Goal: Task Accomplishment & Management: Manage account settings

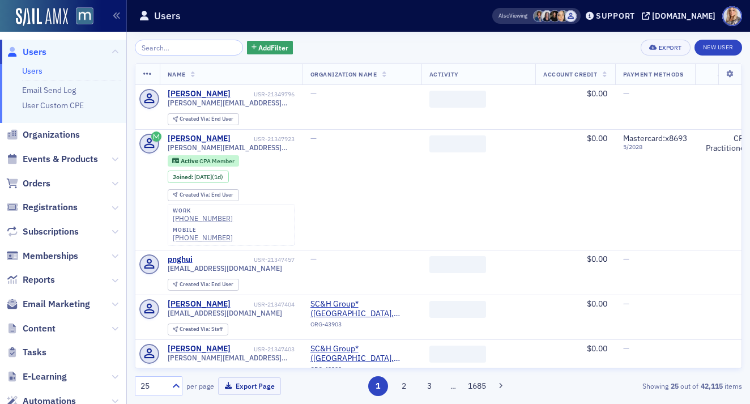
click at [164, 48] on input "search" at bounding box center [189, 48] width 108 height 16
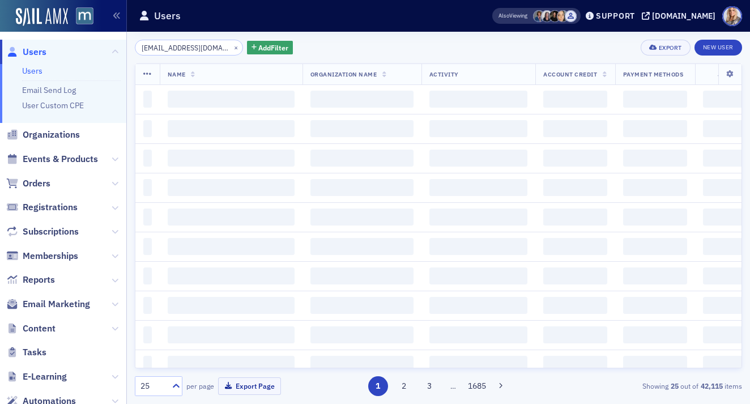
scroll to position [0, 6]
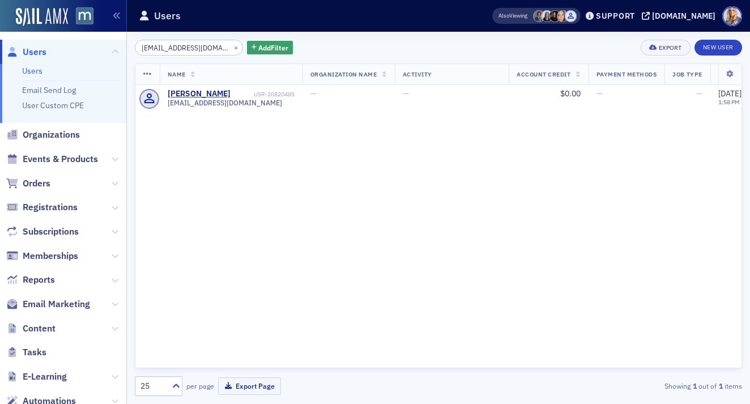
drag, startPoint x: 215, startPoint y: 47, endPoint x: 129, endPoint y: 45, distance: 86.1
click at [129, 45] on div "ssmanekin54@gmail.com × Add Filter Export New User Name Organization Name Activ…" at bounding box center [438, 218] width 623 height 372
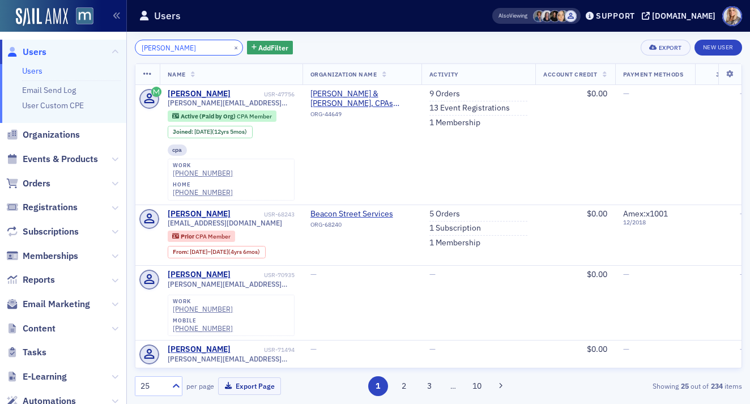
drag, startPoint x: 198, startPoint y: 49, endPoint x: 93, endPoint y: 45, distance: 105.4
click at [93, 45] on div "Users Users Email Send Log User Custom CPE Organizations Events & Products Orde…" at bounding box center [375, 202] width 750 height 404
paste input "ssmanekin54@gmail.com"
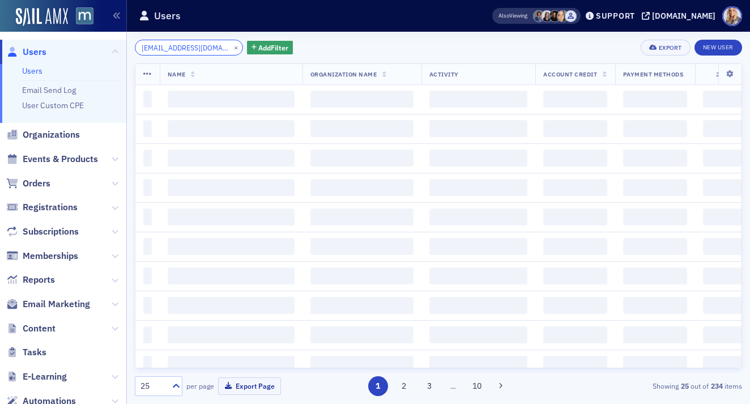
scroll to position [0, 6]
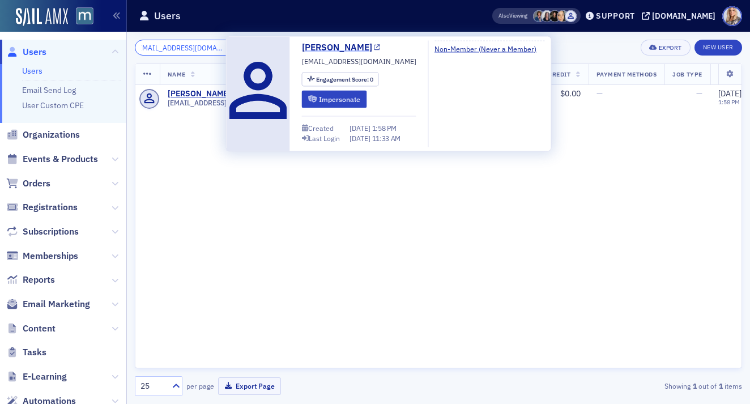
type input "ssmanekin54@gmail.com"
click at [348, 46] on link "Steven Manekin" at bounding box center [341, 48] width 79 height 14
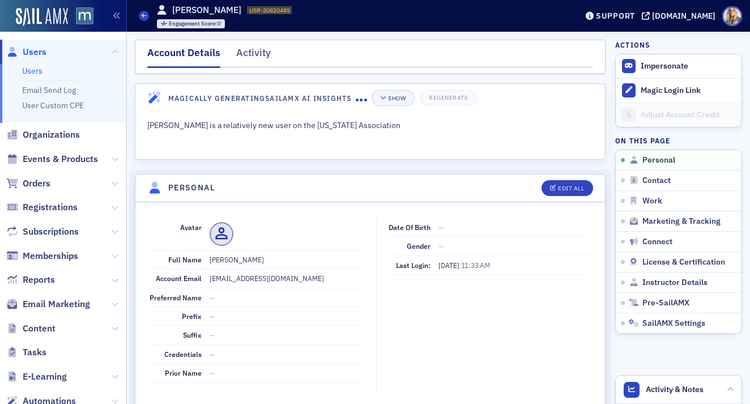
drag, startPoint x: 210, startPoint y: 261, endPoint x: 273, endPoint y: 261, distance: 63.5
click at [273, 261] on dd "[PERSON_NAME]" at bounding box center [287, 259] width 155 height 18
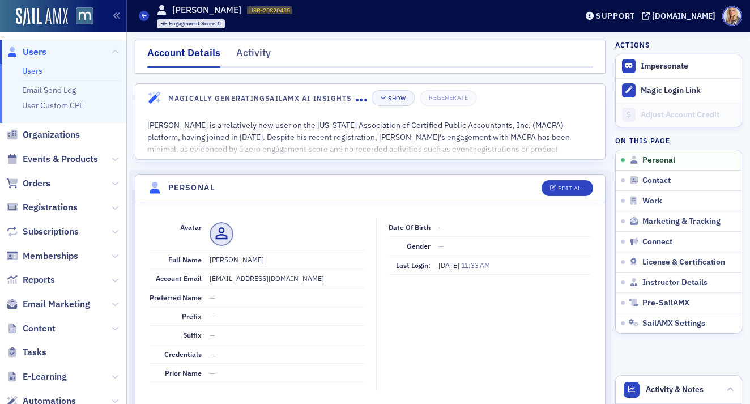
click at [32, 69] on link "Users" at bounding box center [32, 71] width 20 height 10
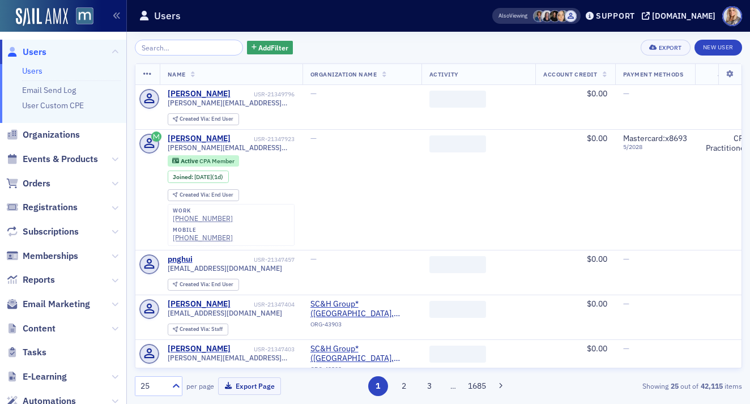
click at [190, 50] on input "search" at bounding box center [189, 48] width 108 height 16
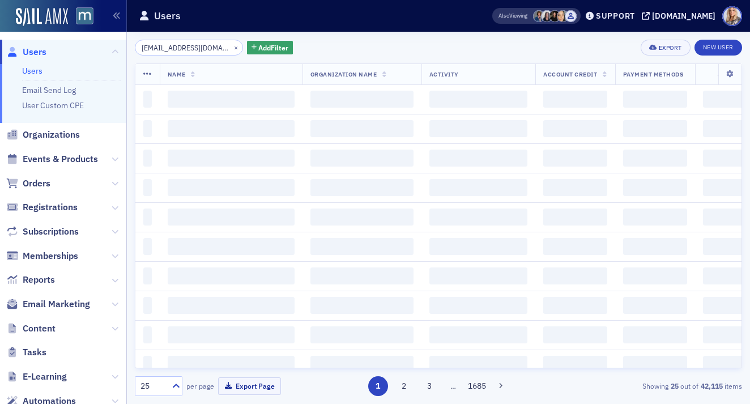
scroll to position [0, 6]
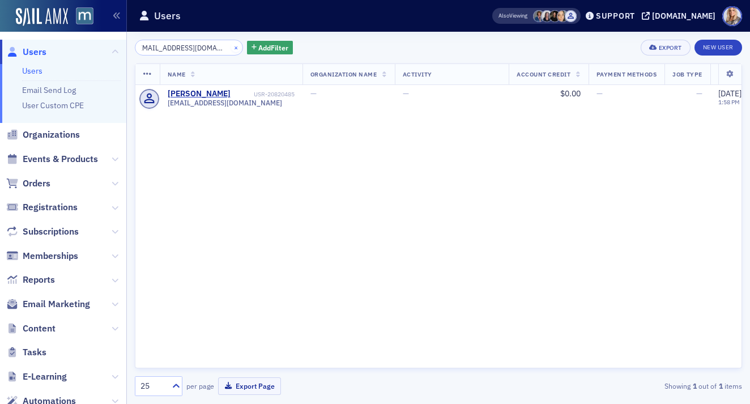
type input "[EMAIL_ADDRESS][DOMAIN_NAME]"
click at [231, 48] on button "×" at bounding box center [236, 47] width 10 height 10
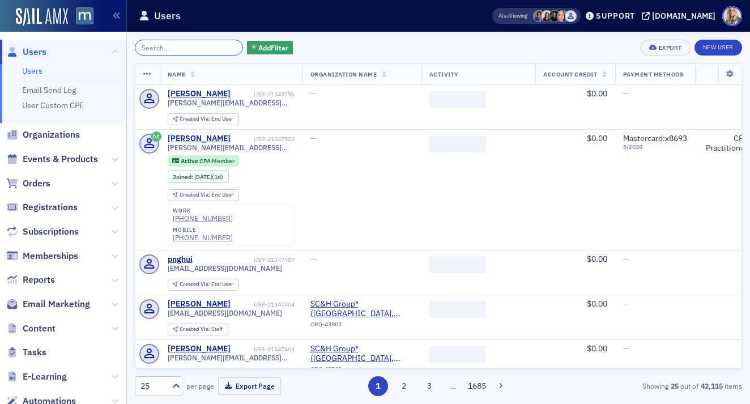
click at [178, 44] on input "search" at bounding box center [189, 48] width 108 height 16
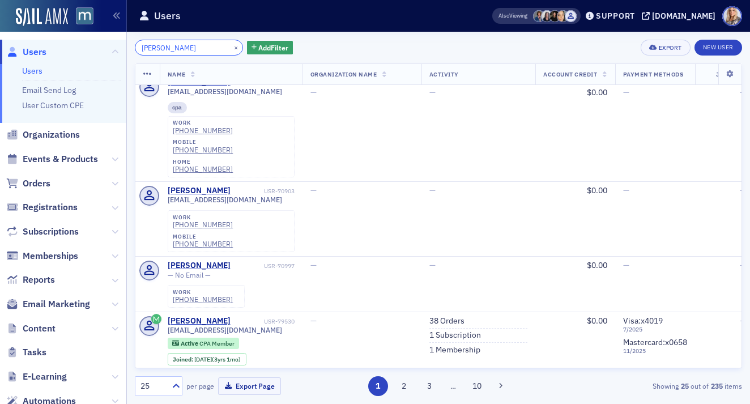
scroll to position [343, 0]
click at [162, 49] on input "Steven markel" at bounding box center [189, 48] width 108 height 16
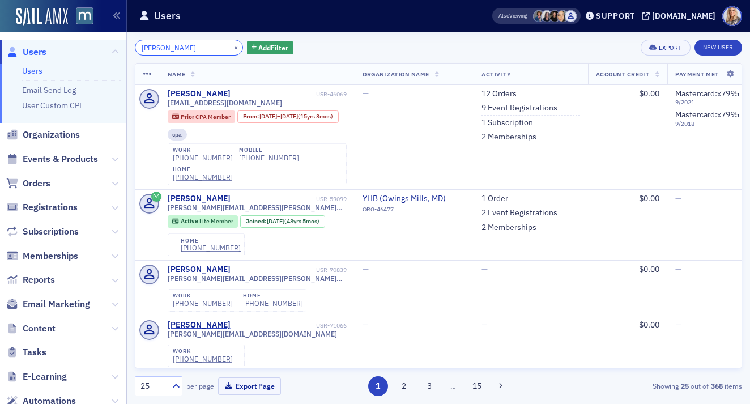
drag, startPoint x: 206, startPoint y: 46, endPoint x: 114, endPoint y: 33, distance: 92.1
click at [114, 35] on div "Users Users Email Send Log User Custom CPE Organizations Events & Products Orde…" at bounding box center [375, 202] width 750 height 404
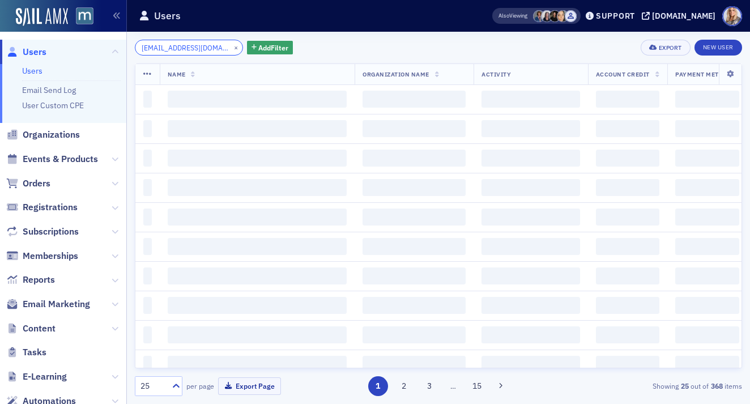
scroll to position [0, 6]
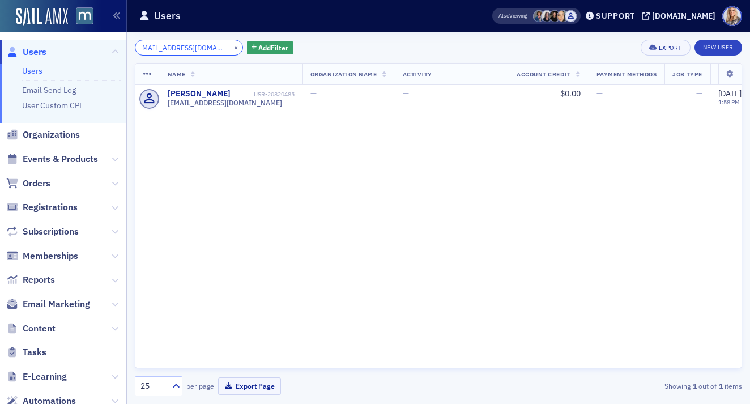
type input "ssmanekin54@gmail.com"
click at [748, 182] on div "ssmanekin54@gmail.com × Add Filter Export New User Name Organization Name Activ…" at bounding box center [438, 218] width 623 height 372
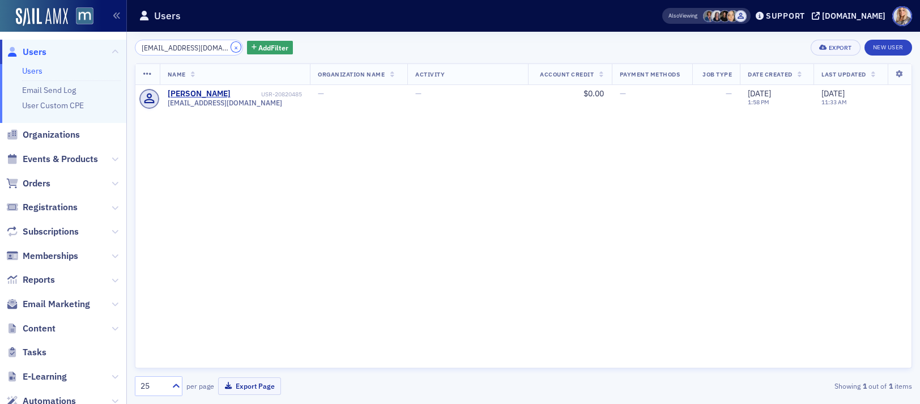
click at [231, 49] on button "×" at bounding box center [236, 47] width 10 height 10
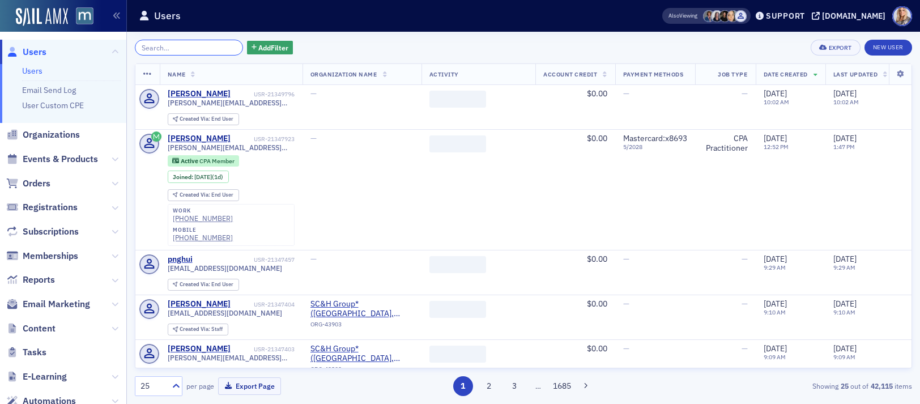
click at [169, 48] on input "search" at bounding box center [189, 48] width 108 height 16
paste input "ssmanekin54@gmail.com"
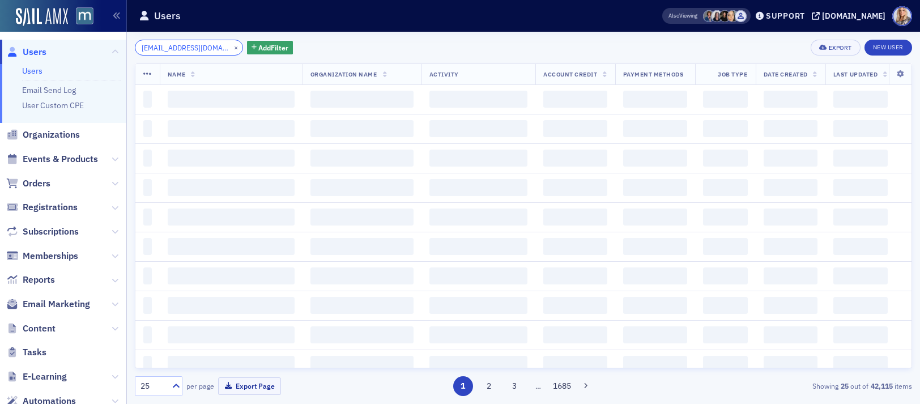
scroll to position [0, 6]
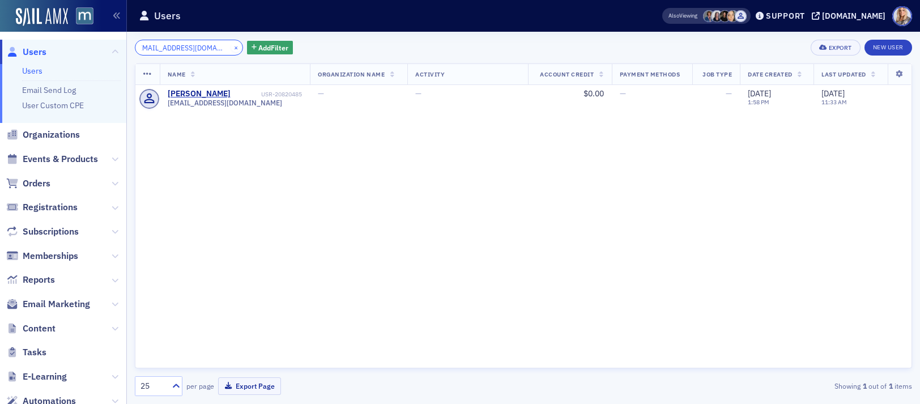
type input "ssmanekin54@gmail.com"
click at [231, 44] on button "×" at bounding box center [236, 47] width 10 height 10
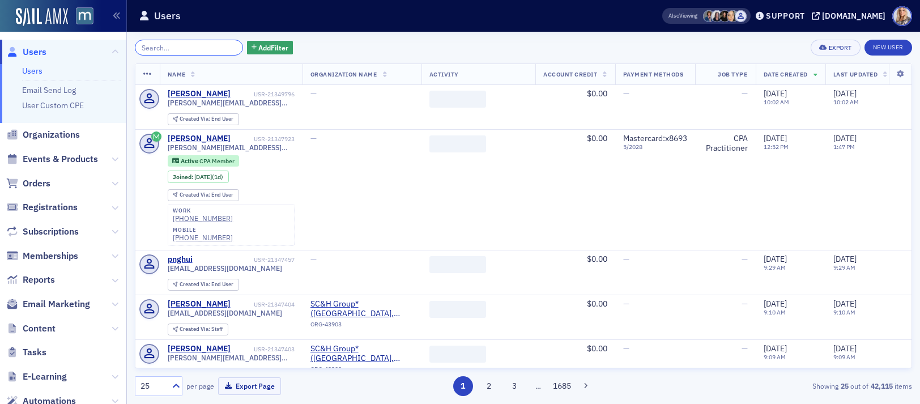
click at [199, 44] on input "search" at bounding box center [189, 48] width 108 height 16
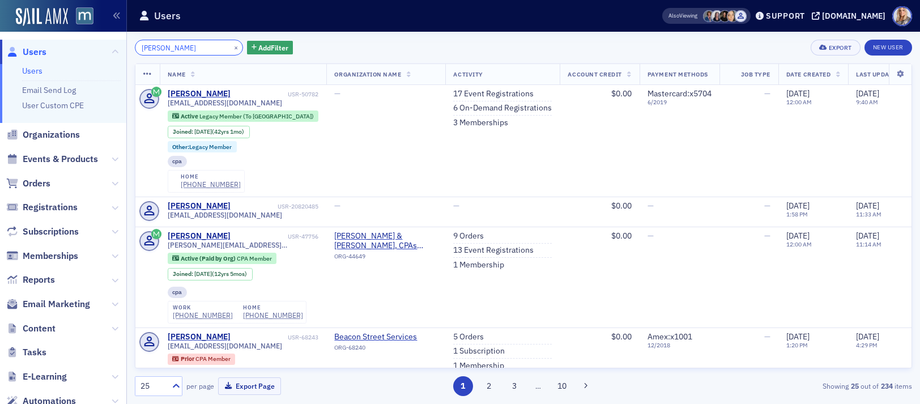
type input "steven Manekin"
click at [231, 45] on button "×" at bounding box center [236, 47] width 10 height 10
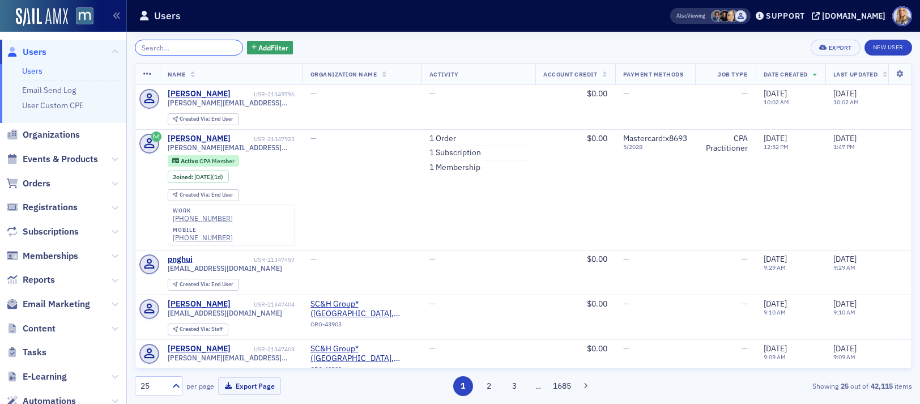
click at [163, 48] on input "search" at bounding box center [189, 48] width 108 height 16
paste input "tkheydt@icloud.com"
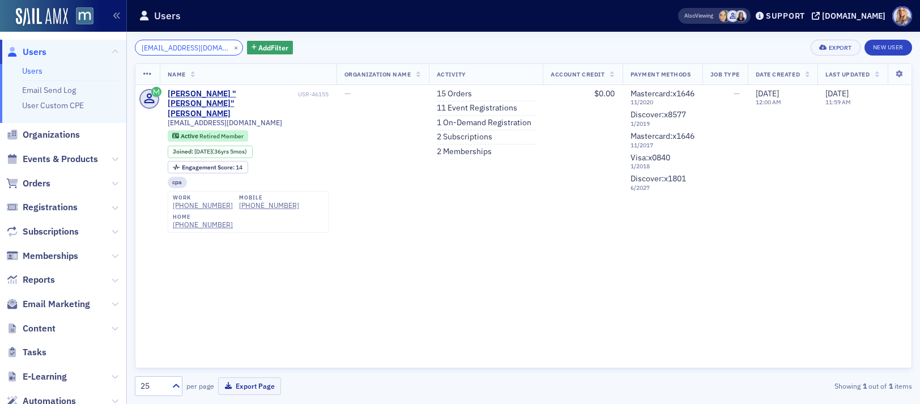
drag, startPoint x: 210, startPoint y: 48, endPoint x: 60, endPoint y: 49, distance: 149.6
click at [59, 49] on div "Users Users Email Send Log User Custom CPE Organizations Events & Products Orde…" at bounding box center [460, 202] width 920 height 404
paste input "Brenda Gruber"
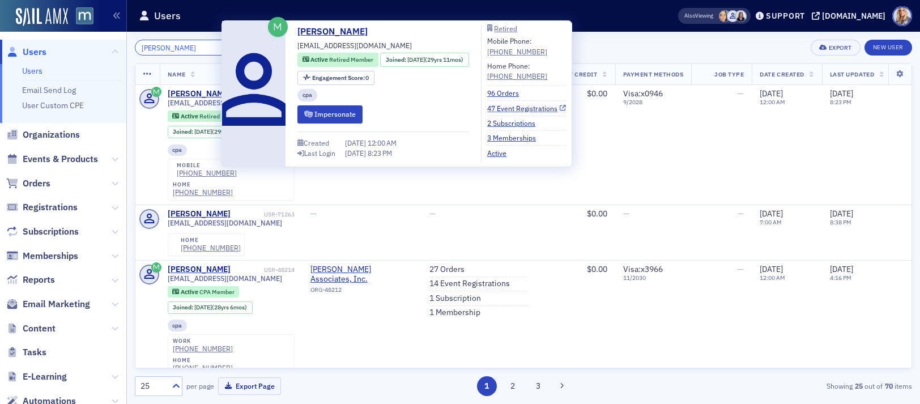
type input "Brenda Gruber"
click at [529, 109] on link "47 Event Registrations" at bounding box center [526, 108] width 79 height 10
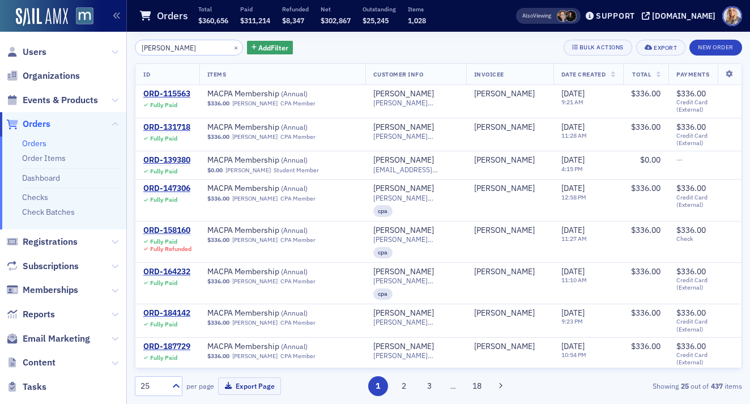
scroll to position [700, 0]
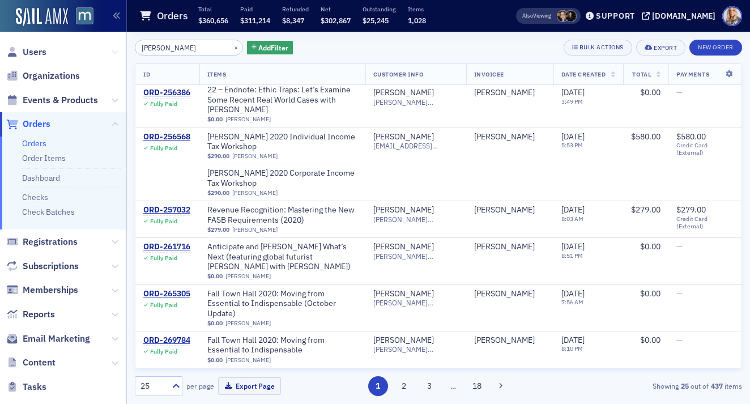
click at [114, 53] on icon at bounding box center [115, 52] width 7 height 7
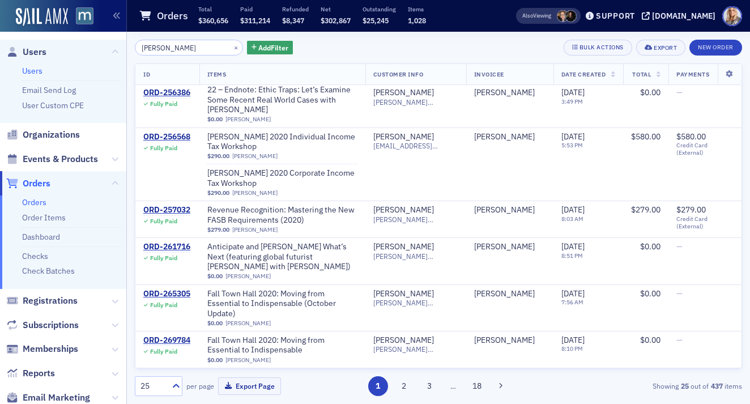
click at [37, 70] on link "Users" at bounding box center [32, 71] width 20 height 10
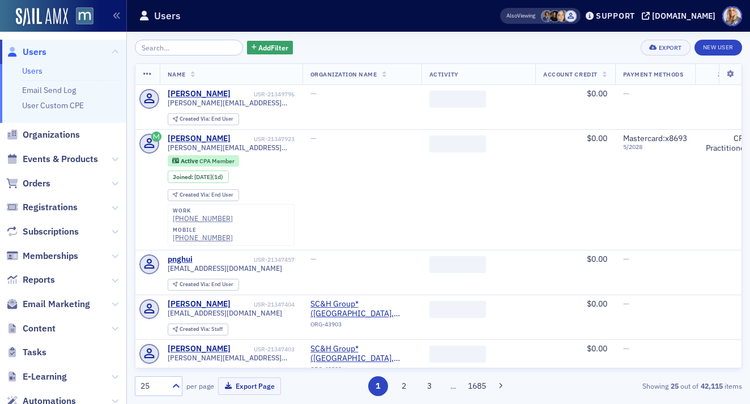
click at [160, 50] on input "search" at bounding box center [189, 48] width 108 height 16
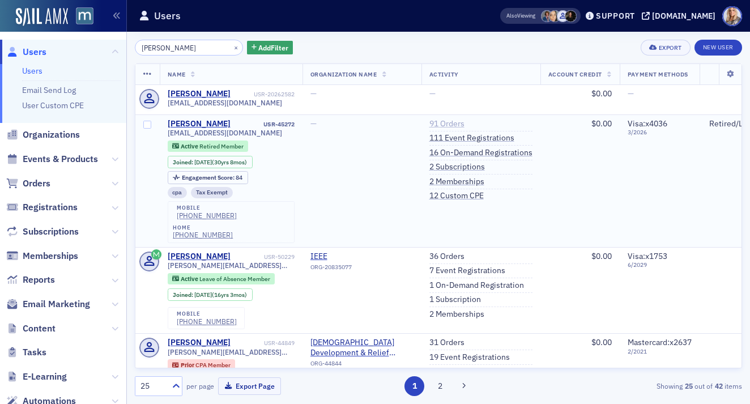
type input "Edith Hutchins"
click at [447, 122] on link "91 Orders" at bounding box center [446, 124] width 35 height 10
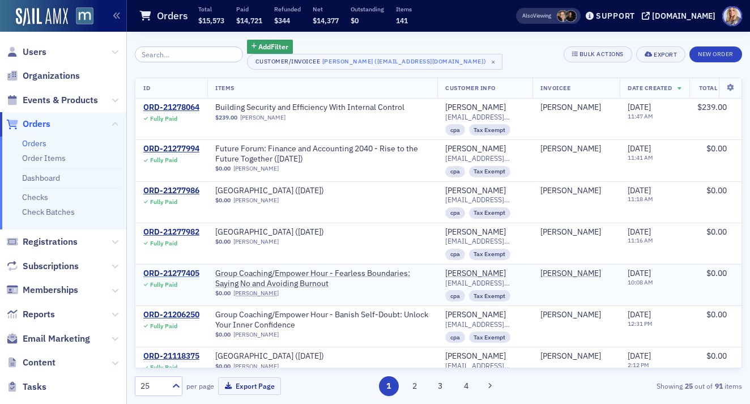
click at [194, 275] on div "ORD-21277405" at bounding box center [171, 274] width 56 height 10
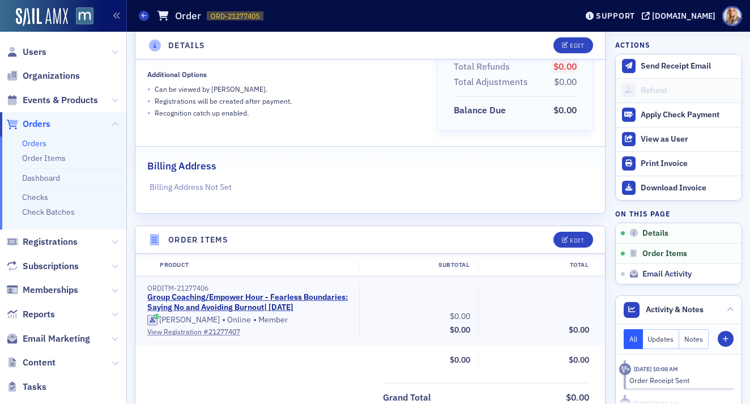
scroll to position [163, 0]
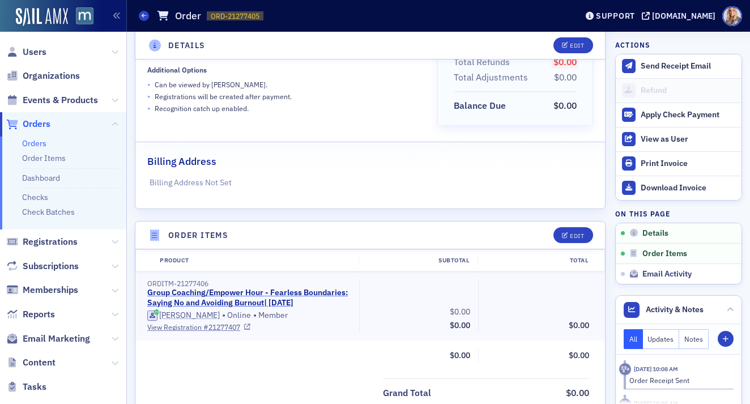
click at [279, 303] on link "Group Coaching/Empower Hour - Fearless Boundaries: Saying No and Avoiding Burno…" at bounding box center [247, 298] width 201 height 20
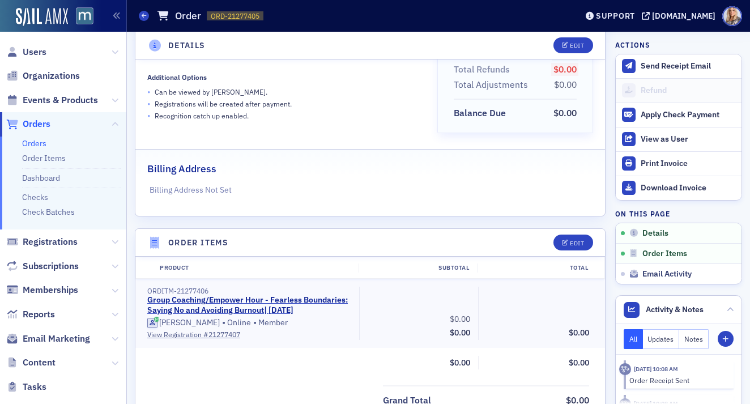
scroll to position [157, 0]
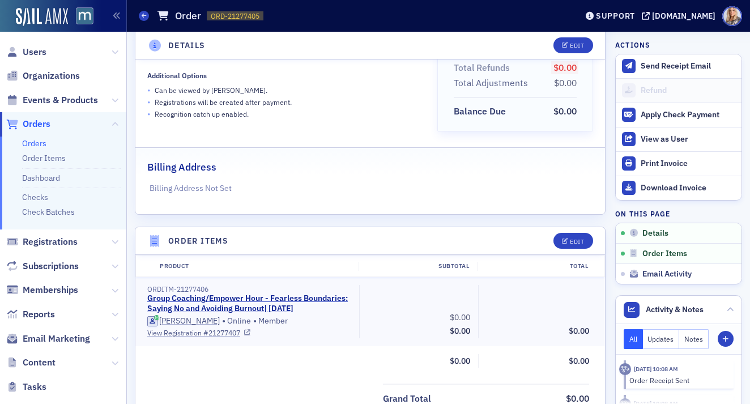
click at [220, 337] on link "View Registration # 21277407" at bounding box center [249, 332] width 204 height 10
click at [266, 299] on link "Group Coaching/Empower Hour - Fearless Boundaries: Saying No and Avoiding Burno…" at bounding box center [247, 303] width 201 height 20
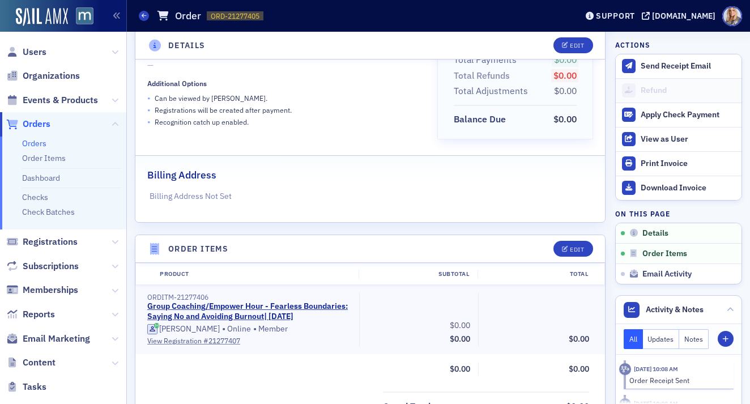
scroll to position [0, 0]
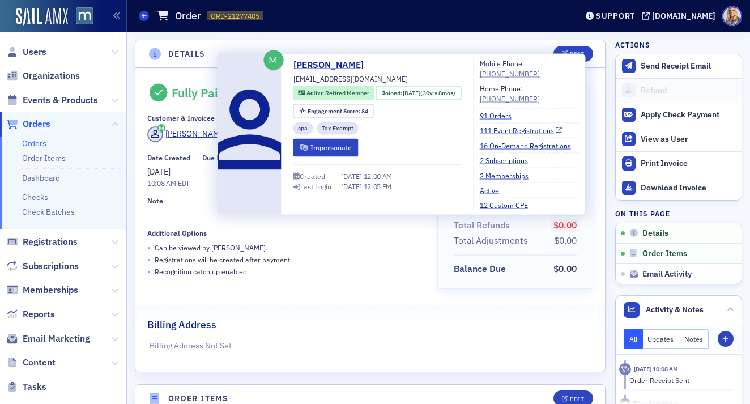
click at [516, 131] on link "111 Event Registrations" at bounding box center [521, 130] width 83 height 10
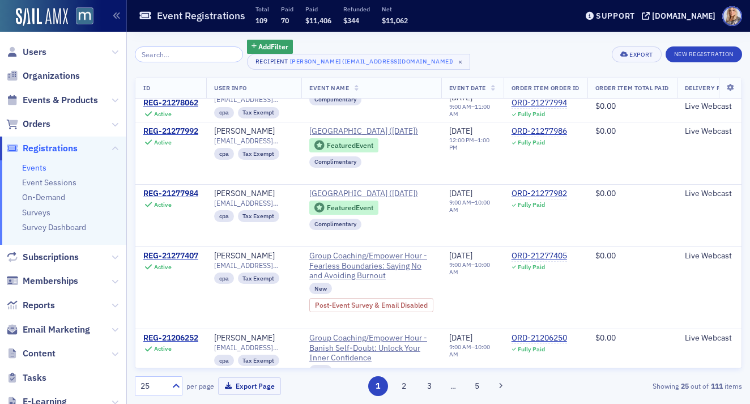
scroll to position [100, 0]
click at [185, 261] on div "REG-21277407" at bounding box center [170, 255] width 55 height 10
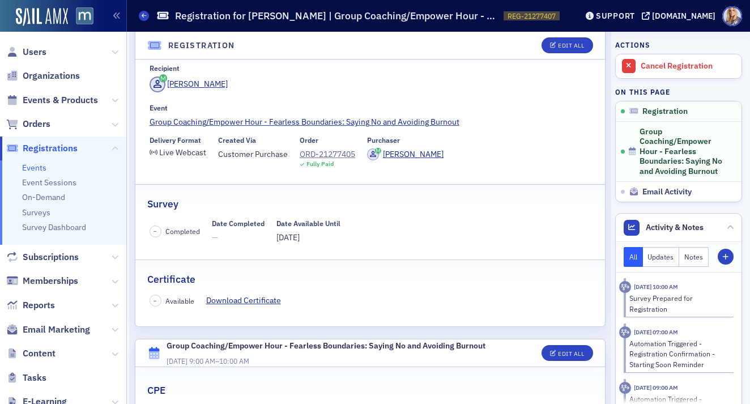
scroll to position [76, 0]
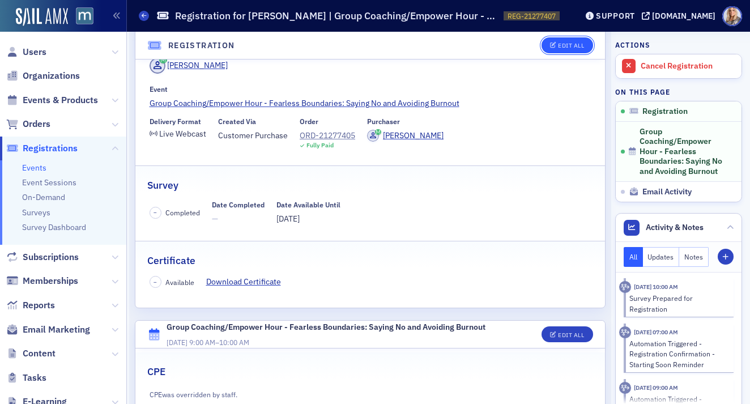
click at [564, 45] on div "Edit All" at bounding box center [571, 45] width 26 height 6
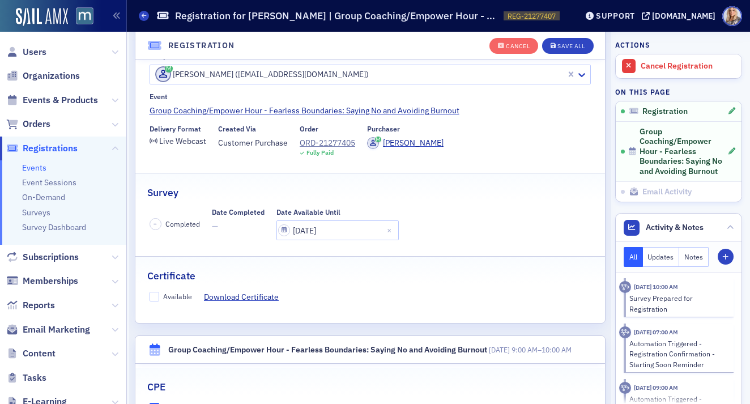
scroll to position [0, 0]
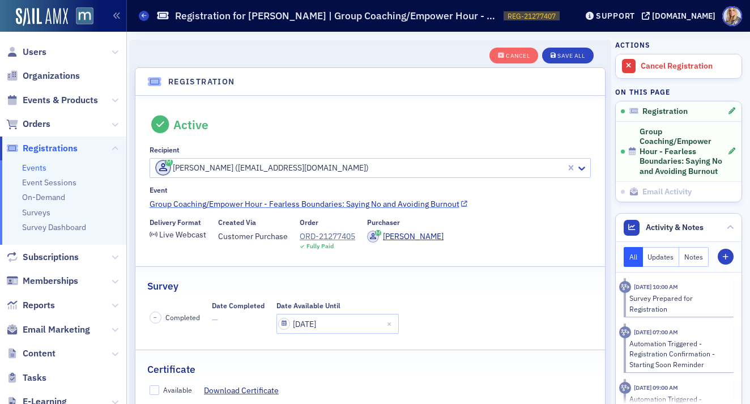
click at [371, 201] on link "Group Coaching/Empower Hour - Fearless Boundaries: Saying No and Avoiding Burno…" at bounding box center [371, 204] width 442 height 12
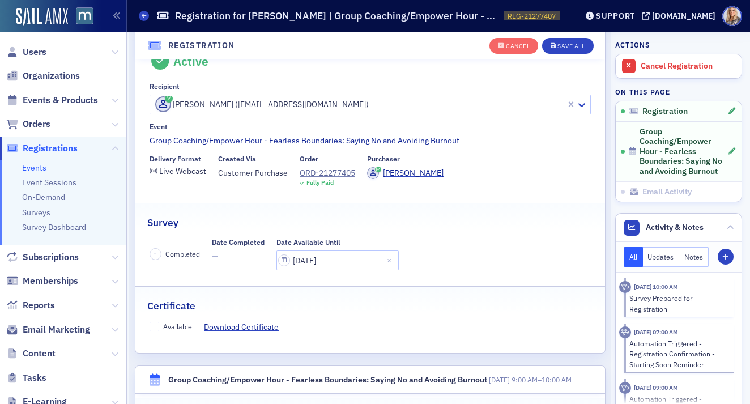
scroll to position [75, 0]
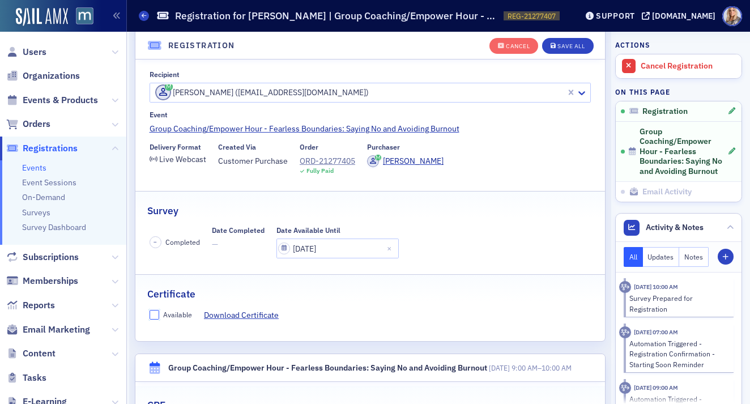
click at [153, 310] on input "Available" at bounding box center [155, 315] width 10 height 10
checkbox input "true"
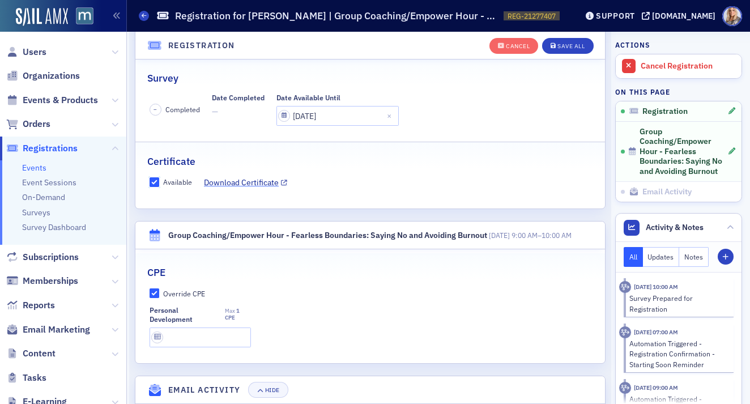
scroll to position [208, 0]
click at [210, 340] on input "text" at bounding box center [200, 337] width 101 height 20
type input "1 CPE"
click at [410, 288] on label "Override CPE" at bounding box center [371, 293] width 442 height 10
click at [160, 288] on input "Override CPE" at bounding box center [155, 293] width 10 height 10
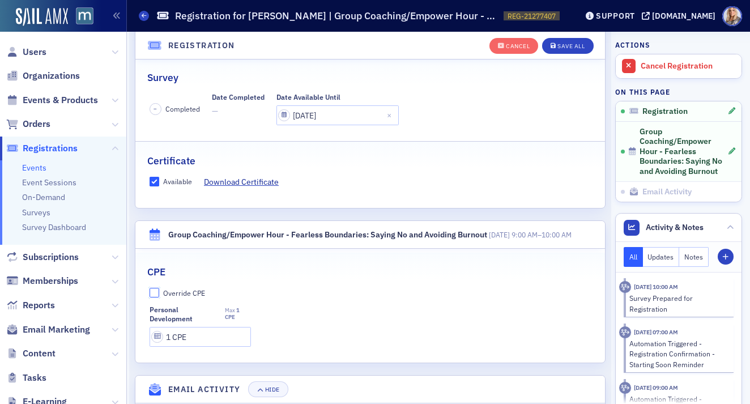
checkbox input "false"
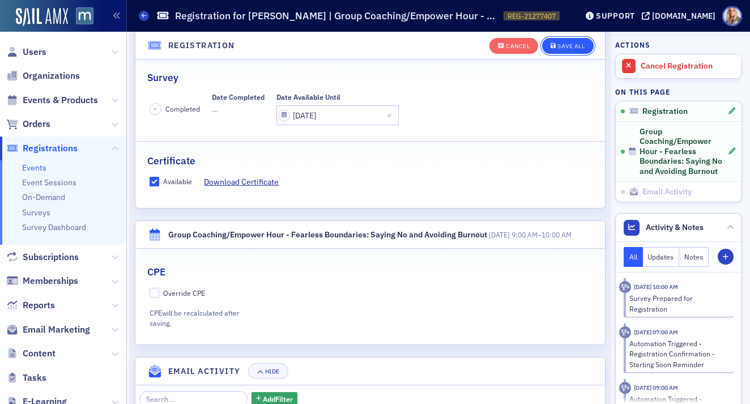
click at [570, 45] on div "Save All" at bounding box center [570, 46] width 27 height 6
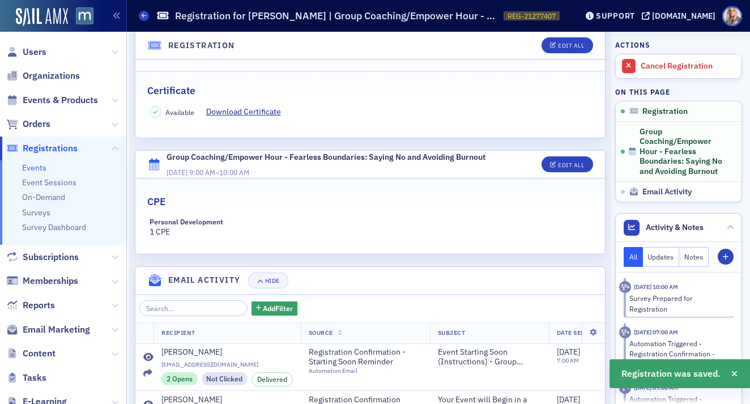
scroll to position [0, 0]
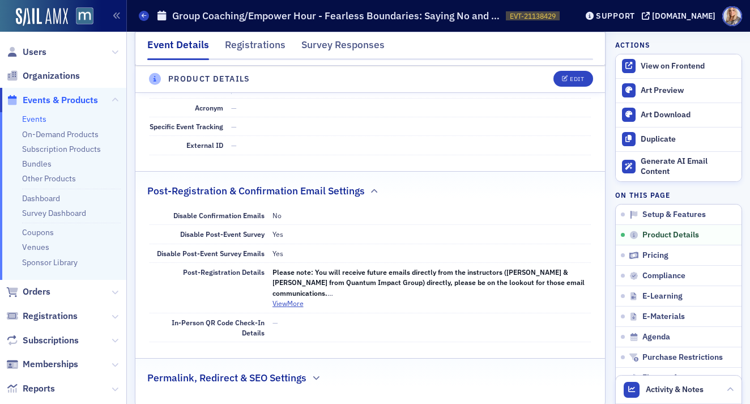
scroll to position [746, 0]
click at [293, 297] on button "View More" at bounding box center [287, 302] width 31 height 10
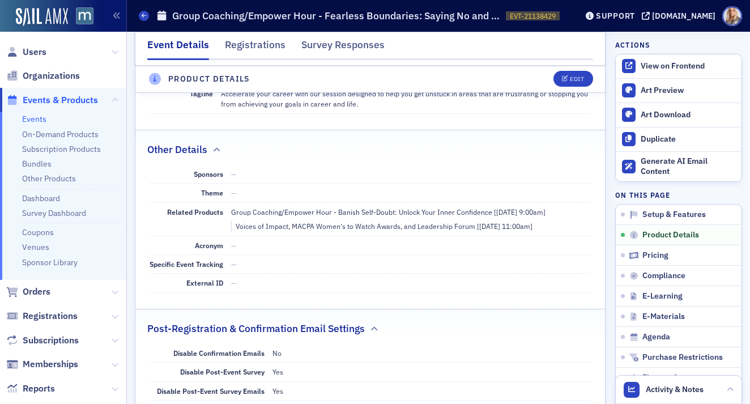
scroll to position [0, 0]
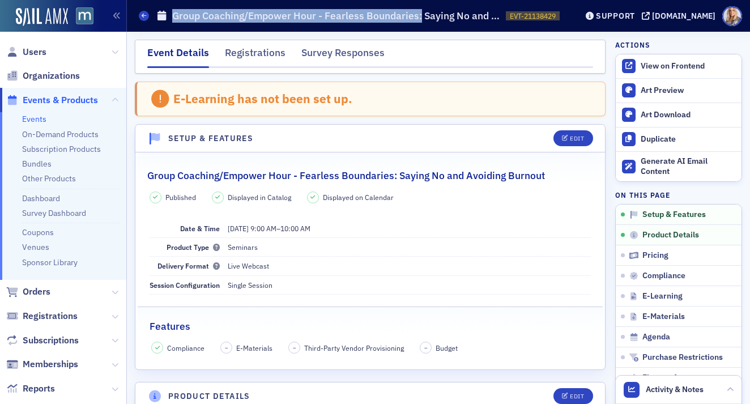
drag, startPoint x: 174, startPoint y: 17, endPoint x: 420, endPoint y: 12, distance: 245.9
click at [421, 12] on h1 "Group Coaching/Empower Hour - Fearless Boundaries: Saying No and Avoiding Burno…" at bounding box center [336, 16] width 328 height 14
copy h1 "Group Coaching/Empower Hour - Fearless Boundaries:"
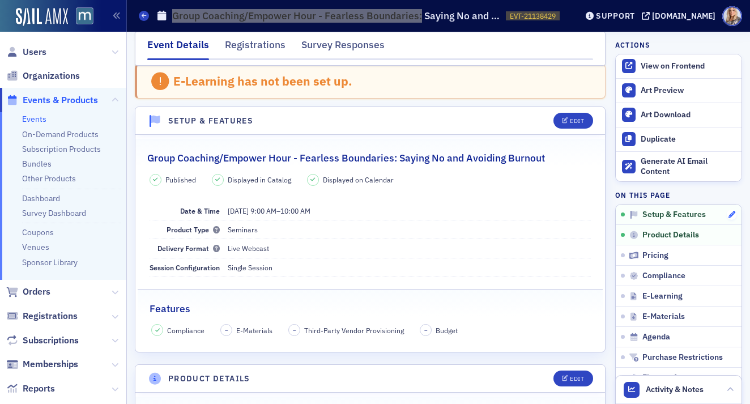
scroll to position [16, 0]
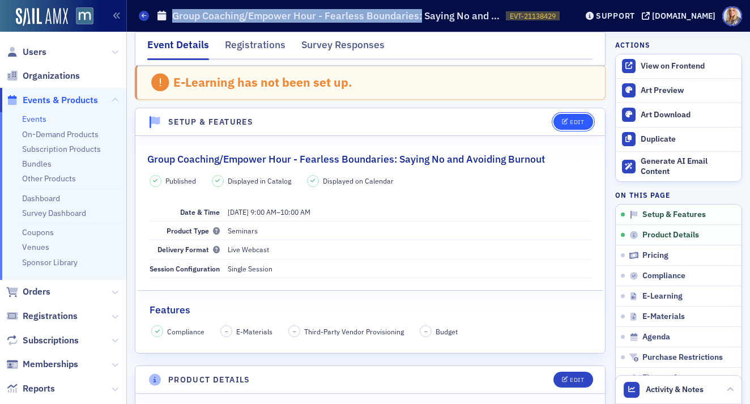
click at [575, 121] on div "Edit" at bounding box center [577, 122] width 14 height 6
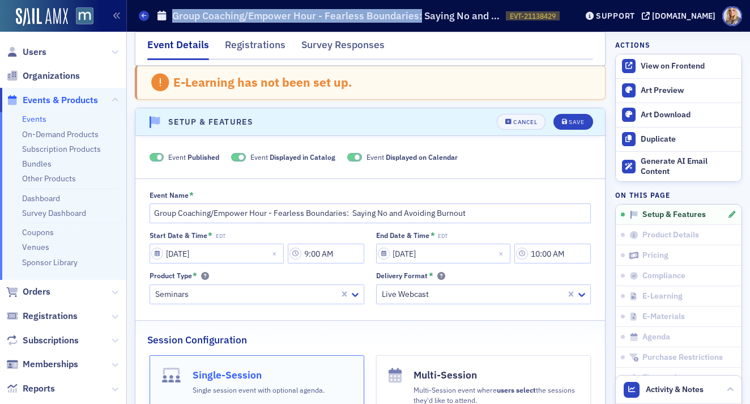
scroll to position [58, 0]
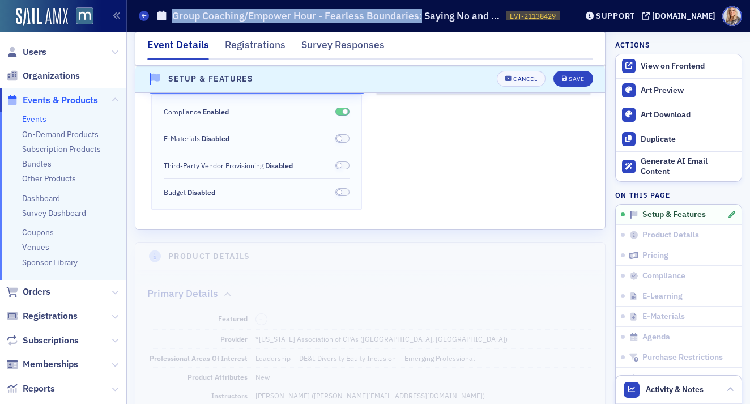
click at [460, 212] on fieldset "Session Configuration Single-Session Single session event with optional agenda.…" at bounding box center [370, 104] width 470 height 219
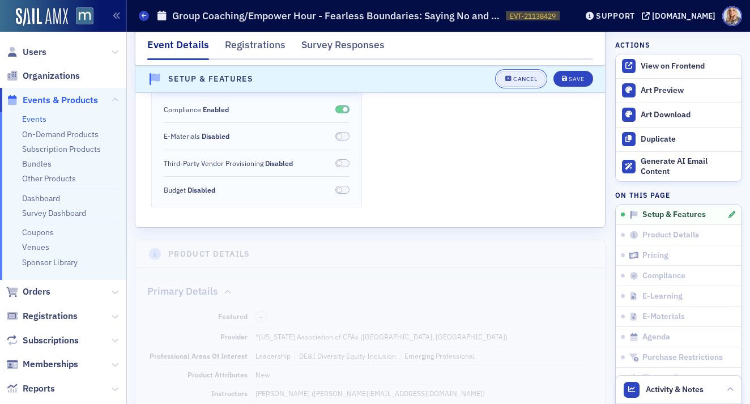
click at [520, 77] on div "Cancel" at bounding box center [525, 79] width 24 height 6
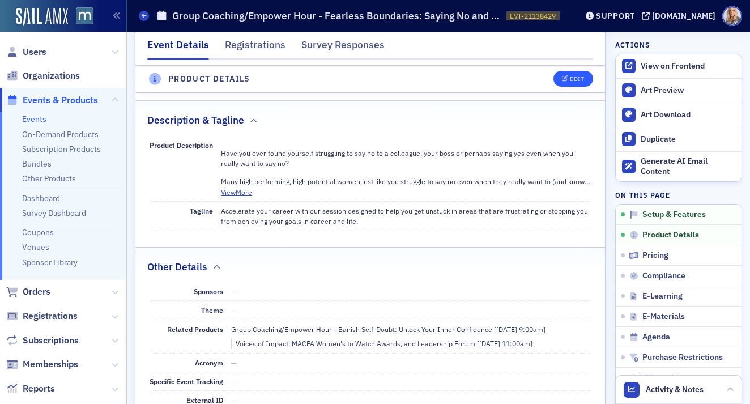
scroll to position [0, 0]
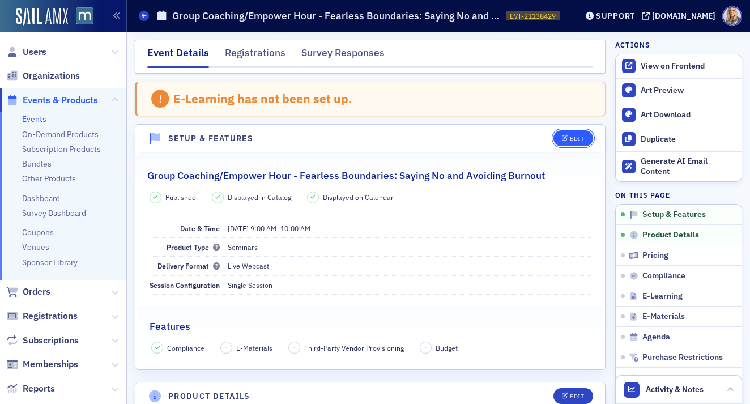
click at [570, 135] on div "Edit" at bounding box center [577, 138] width 14 height 6
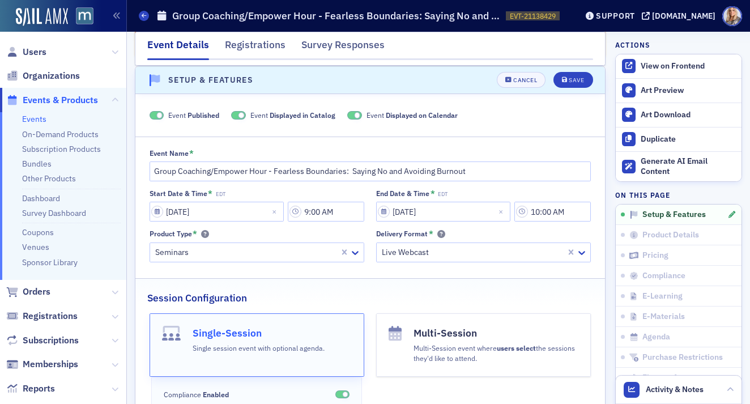
scroll to position [58, 0]
click at [520, 82] on div "Cancel" at bounding box center [525, 80] width 24 height 6
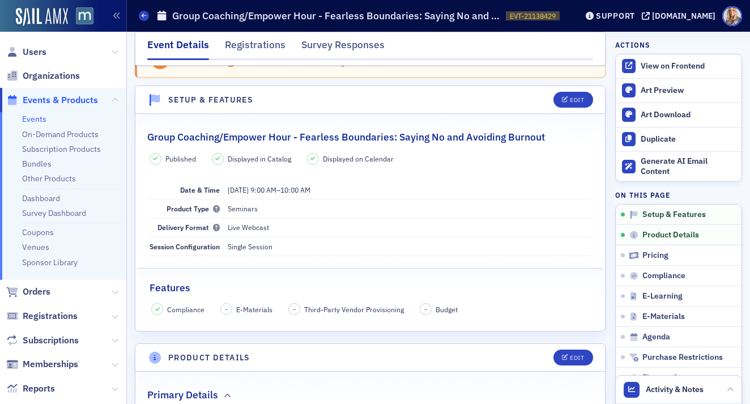
scroll to position [0, 0]
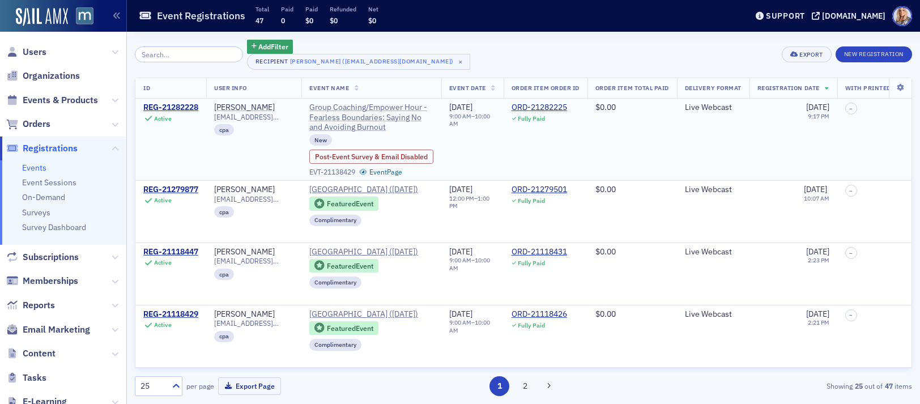
click at [365, 120] on span "Group Coaching/Empower Hour - Fearless Boundaries: Saying No and Avoiding Burno…" at bounding box center [371, 118] width 124 height 30
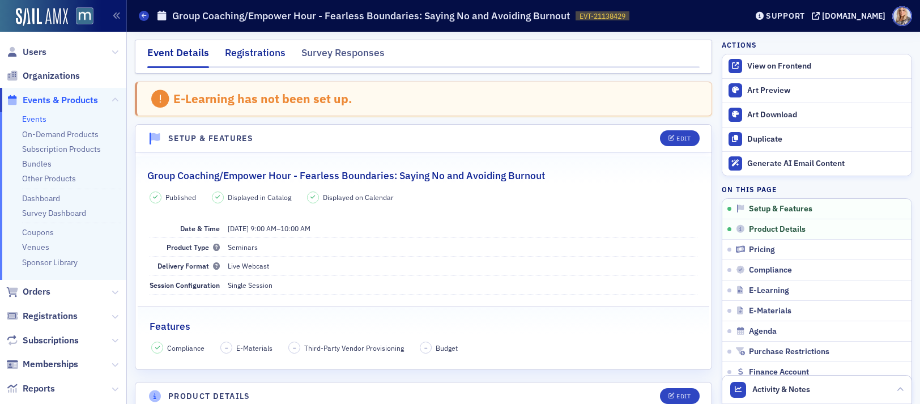
click at [259, 50] on div "Registrations" at bounding box center [255, 55] width 61 height 21
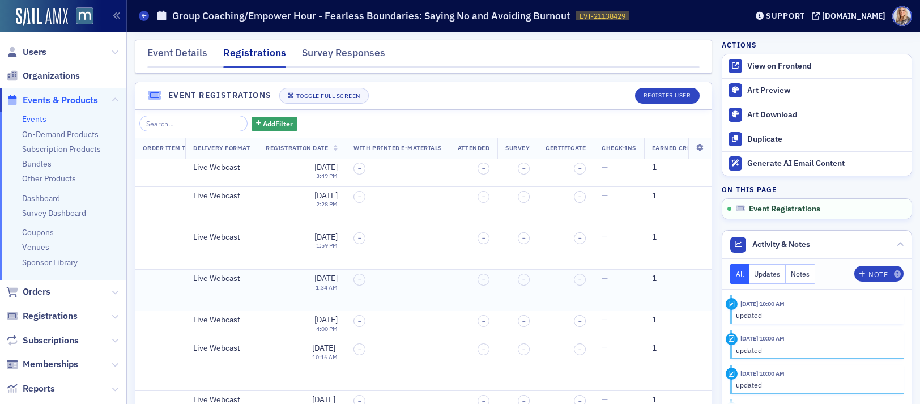
scroll to position [0, 532]
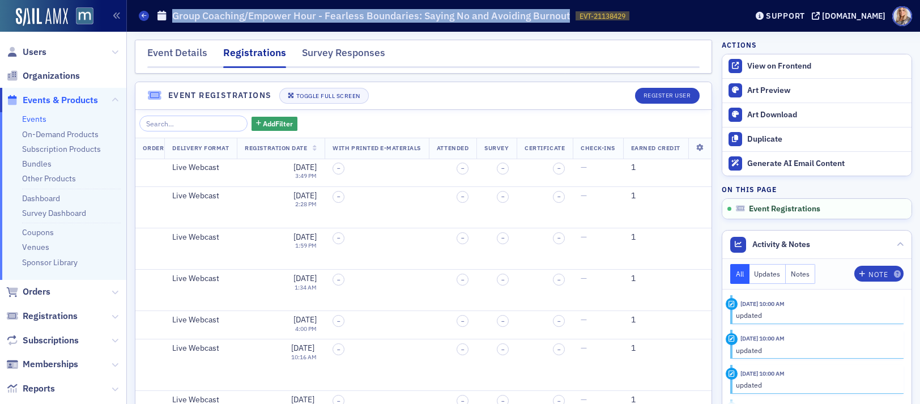
drag, startPoint x: 174, startPoint y: 15, endPoint x: 567, endPoint y: 15, distance: 392.0
click at [567, 16] on h1 "Group Coaching/Empower Hour - Fearless Boundaries: Saying No and Avoiding Burno…" at bounding box center [371, 16] width 398 height 14
copy h1 "Group Coaching/Empower Hour - Fearless Boundaries: Saying No and Avoiding Burno…"
